Goal: Task Accomplishment & Management: Use online tool/utility

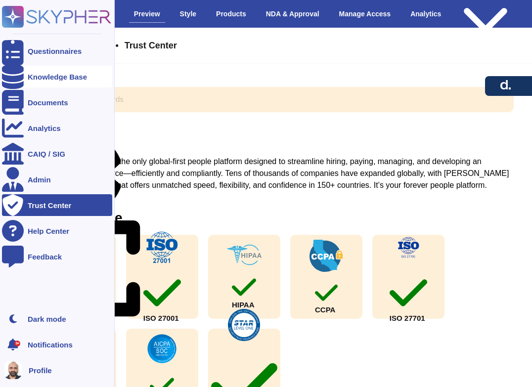
click at [41, 77] on div "Knowledge Base" at bounding box center [57, 76] width 59 height 7
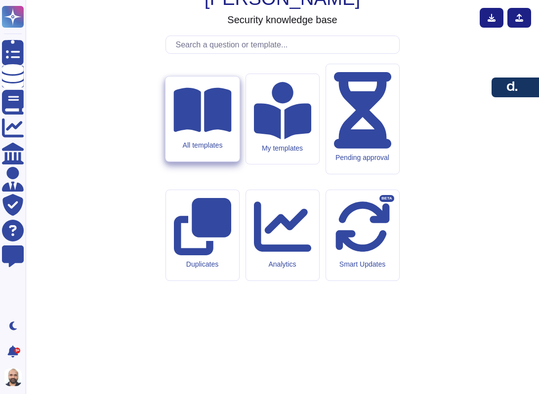
click at [207, 136] on icon at bounding box center [203, 110] width 58 height 51
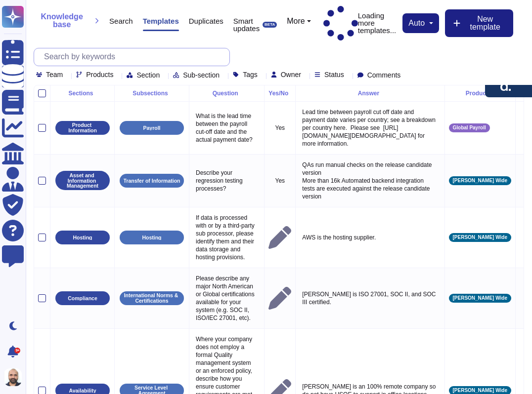
click at [110, 48] on input "text" at bounding box center [134, 56] width 190 height 17
paste input "Performance testing during integration involves testing the feature's performan…"
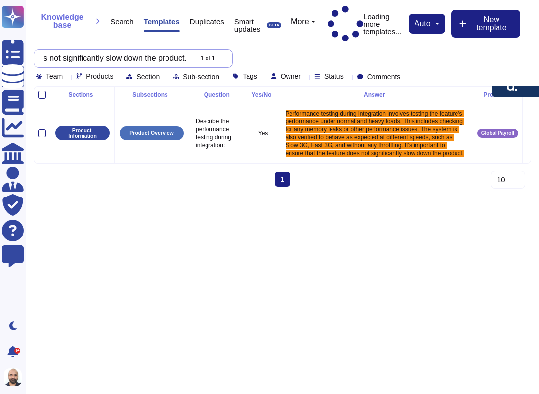
scroll to position [0, 1307]
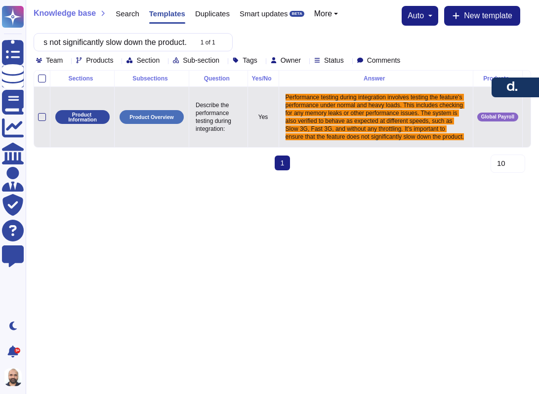
click at [522, 128] on td at bounding box center [526, 117] width 8 height 61
type input "Performance testing during integration involves testing the feature's performan…"
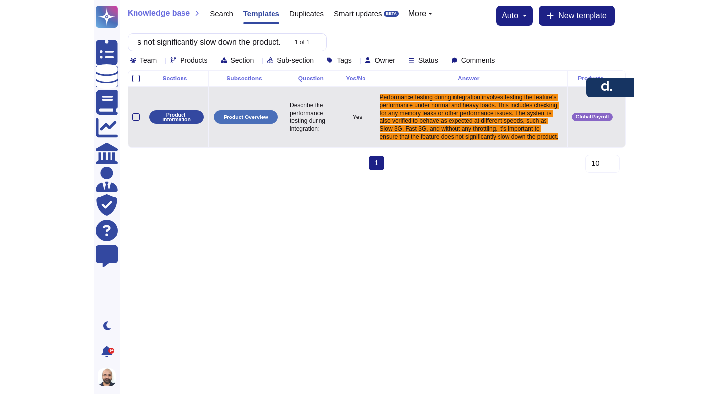
scroll to position [0, 0]
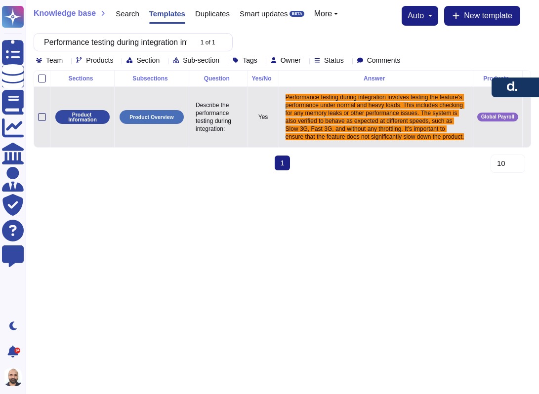
click at [527, 118] on icon at bounding box center [527, 118] width 0 height 0
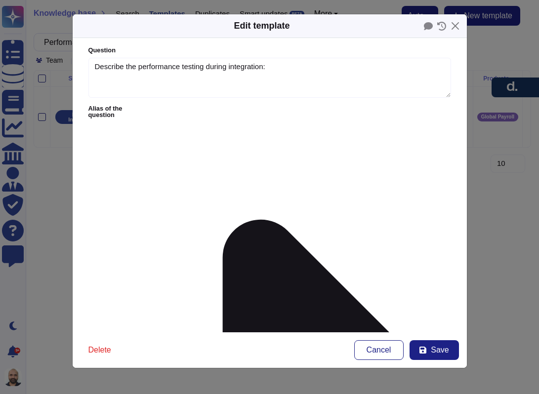
type textarea "Describe the performance testing during integration:"
type textarea "Performance testing during integration involves testing the feature's performan…"
click at [94, 352] on span "Delete" at bounding box center [99, 351] width 23 height 8
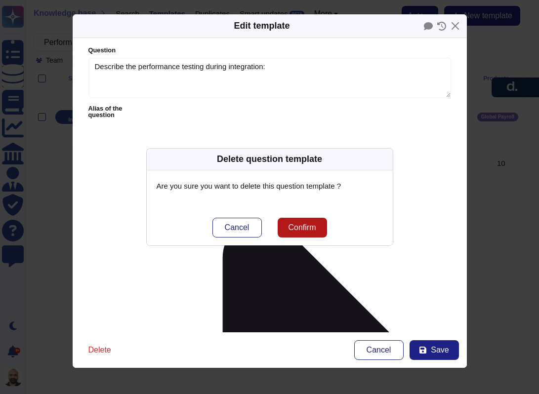
click at [302, 228] on span "Confirm" at bounding box center [302, 228] width 28 height 8
